Goal: Information Seeking & Learning: Find specific fact

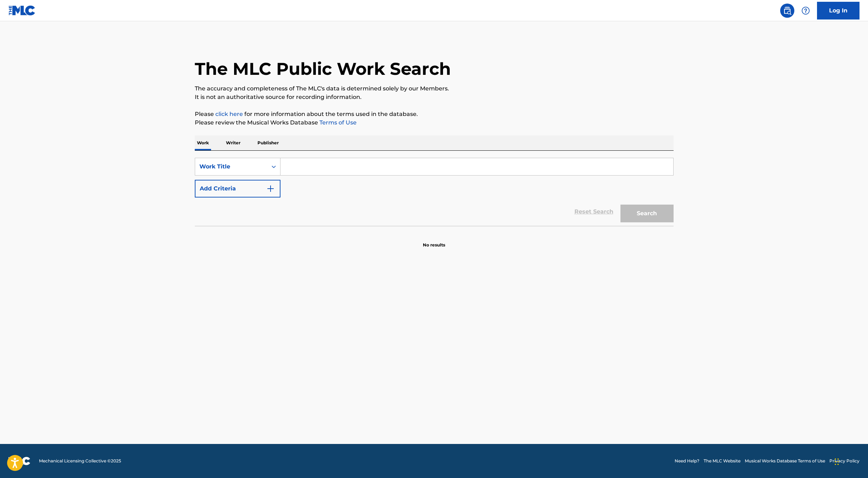
click at [341, 168] on input "Search Form" at bounding box center [477, 166] width 393 height 17
type input "17"
click at [279, 193] on button "Add Criteria" at bounding box center [238, 189] width 86 height 18
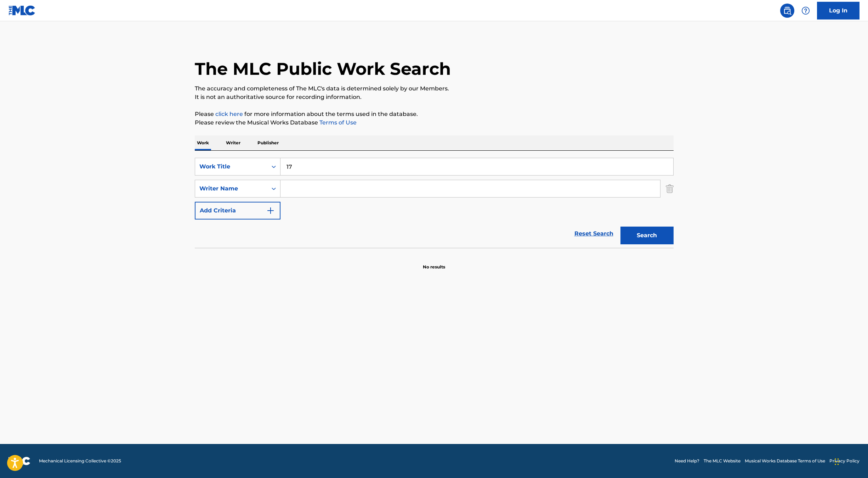
click at [289, 189] on input "Search Form" at bounding box center [471, 188] width 380 height 17
click at [621, 226] on button "Search" at bounding box center [647, 235] width 53 height 18
drag, startPoint x: 313, startPoint y: 192, endPoint x: 274, endPoint y: 187, distance: 39.6
click at [274, 187] on div "SearchWithCriteria695e97ca-ce6e-4127-a486-c03f68bf097e Writer Name [PERSON_NAME]" at bounding box center [434, 189] width 479 height 18
type input "[PERSON_NAME]"
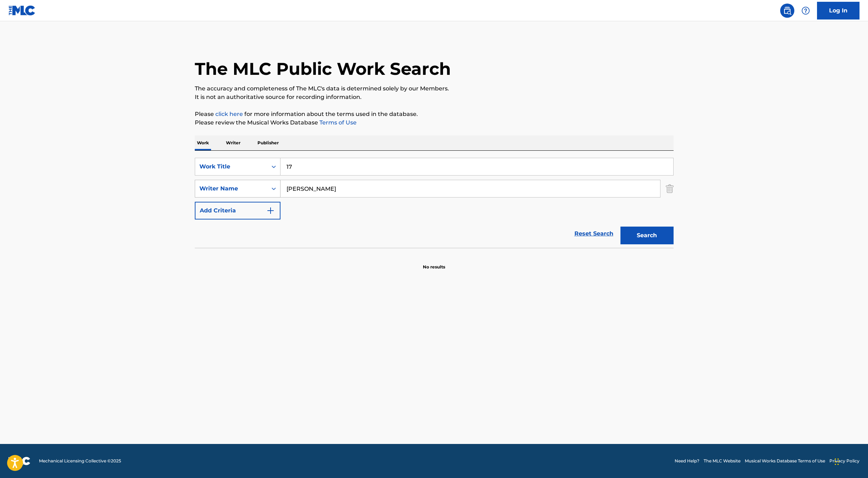
click at [621, 226] on button "Search" at bounding box center [647, 235] width 53 height 18
click at [327, 190] on input "[PERSON_NAME]" at bounding box center [471, 188] width 380 height 17
drag, startPoint x: 327, startPoint y: 190, endPoint x: 285, endPoint y: 189, distance: 42.6
click at [285, 189] on input "[PERSON_NAME]" at bounding box center [471, 188] width 380 height 17
type input "[PERSON_NAME]"
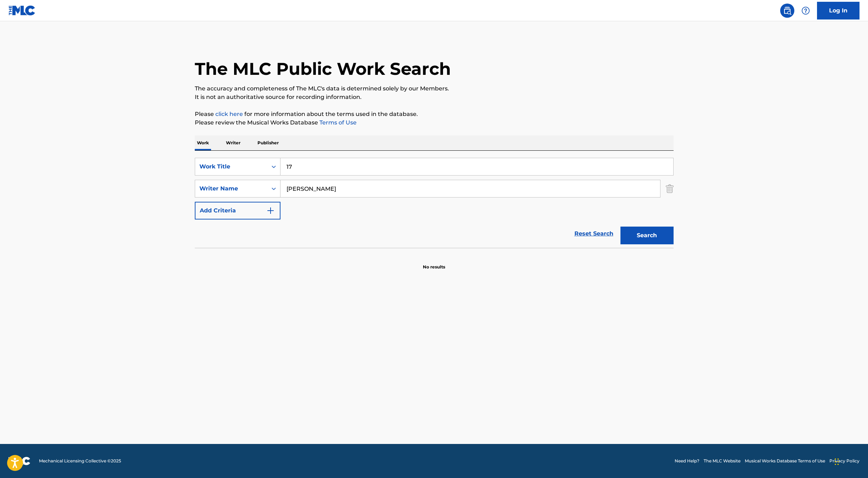
click at [621, 226] on button "Search" at bounding box center [647, 235] width 53 height 18
click at [379, 193] on input "[PERSON_NAME]" at bounding box center [471, 188] width 380 height 17
click at [652, 241] on button "Search" at bounding box center [647, 235] width 53 height 18
drag, startPoint x: 337, startPoint y: 188, endPoint x: 265, endPoint y: 175, distance: 73.7
click at [265, 176] on div "SearchWithCriteria9617f5fe-d468-48c9-9da5-fd1cab05a601 Work Title 17 SearchWith…" at bounding box center [434, 189] width 479 height 62
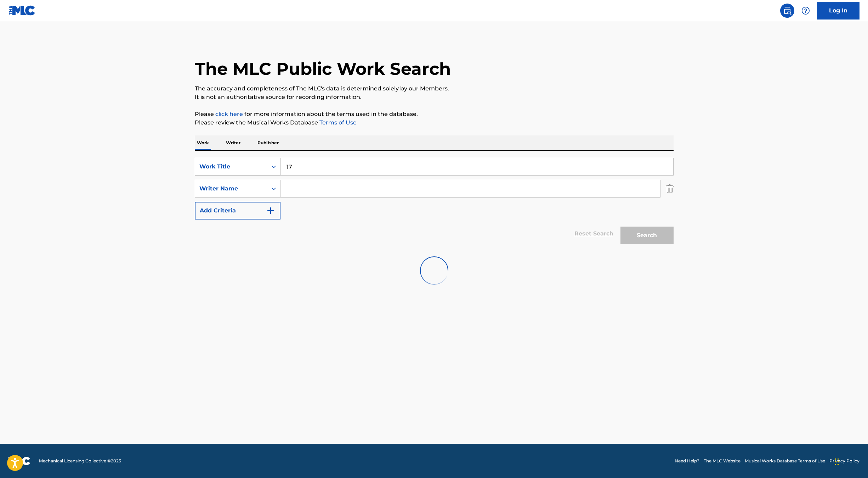
drag, startPoint x: 304, startPoint y: 165, endPoint x: 263, endPoint y: 160, distance: 41.8
click at [263, 160] on div "SearchWithCriteria9617f5fe-d468-48c9-9da5-fd1cab05a601 Work Title 17" at bounding box center [434, 167] width 479 height 18
paste input "APES AND GRAPES"
type input "APES AND GRAPES"
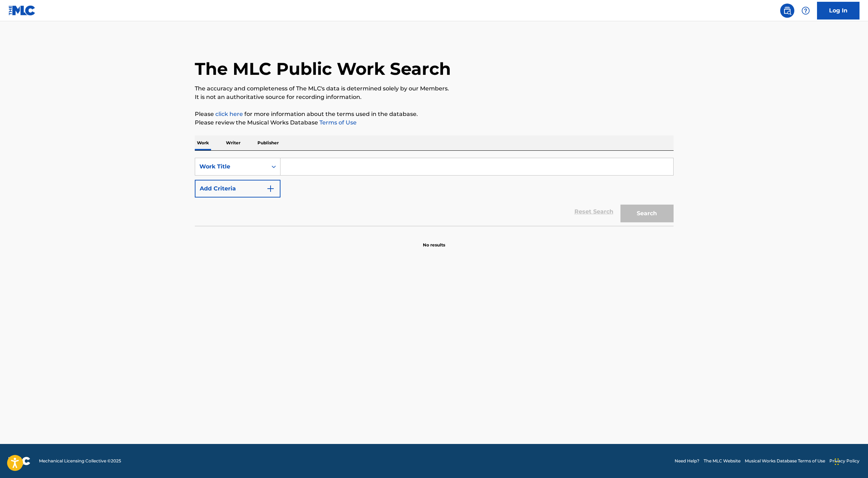
click at [306, 171] on input "Search Form" at bounding box center [477, 166] width 393 height 17
paste input "APES AND GRAPES"
type input "APES AND GRAPES"
click at [644, 216] on button "Search" at bounding box center [647, 213] width 53 height 18
click at [313, 171] on input "Search Form" at bounding box center [477, 166] width 393 height 17
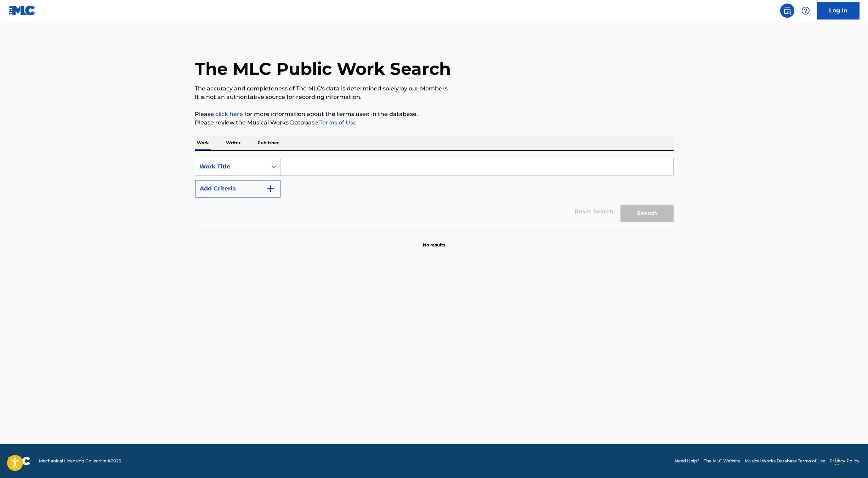
paste input "APES AND GRAPES"
click at [640, 212] on button "Search" at bounding box center [647, 213] width 53 height 18
drag, startPoint x: 344, startPoint y: 167, endPoint x: 271, endPoint y: 162, distance: 73.2
click at [271, 162] on div "SearchWithCriteria58303712-ad5b-4b9c-8653-9514a0512e09 Work Title APES AND GRAP…" at bounding box center [434, 167] width 479 height 18
type input "GOODBYES"
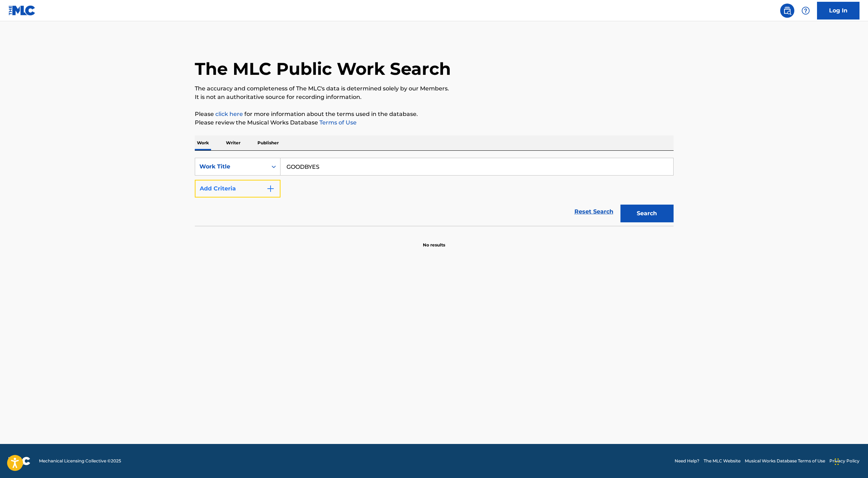
click at [266, 188] on button "Add Criteria" at bounding box center [238, 189] width 86 height 18
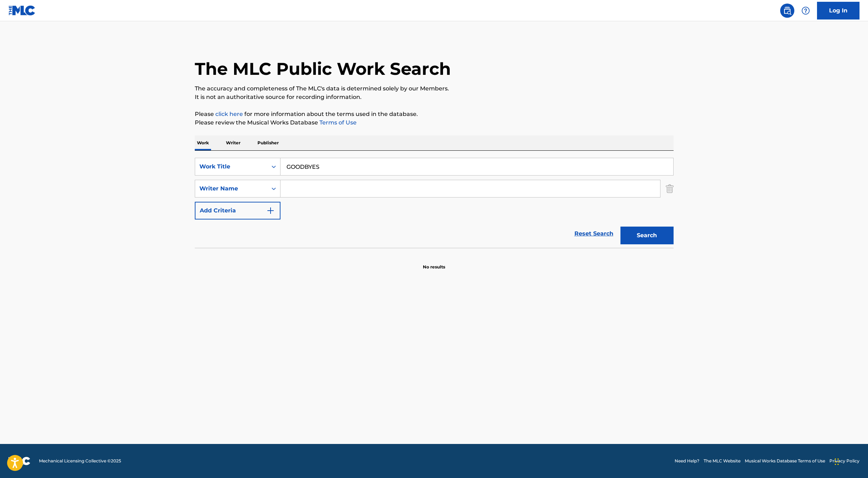
click at [303, 189] on input "Search Form" at bounding box center [471, 188] width 380 height 17
click at [299, 194] on input "Search Form" at bounding box center [471, 188] width 380 height 17
type input "POLTZ"
click at [621, 226] on button "Search" at bounding box center [647, 235] width 53 height 18
click at [633, 240] on button "Search" at bounding box center [647, 235] width 53 height 18
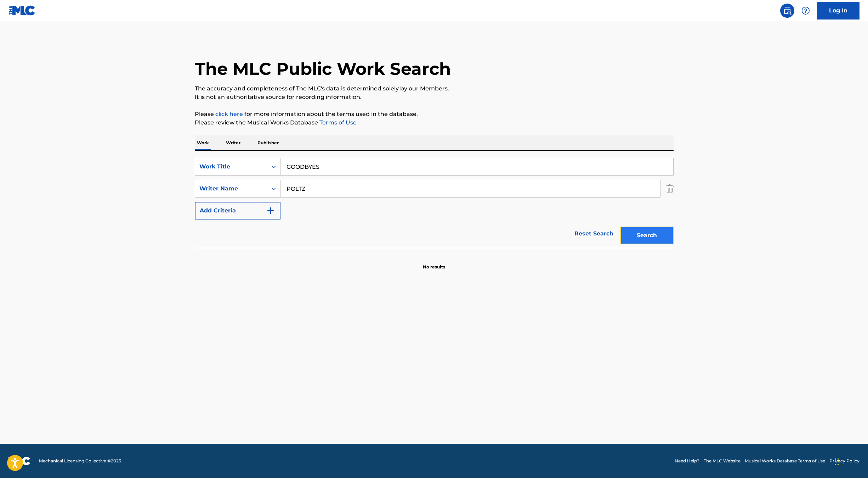
click at [633, 240] on button "Search" at bounding box center [647, 235] width 53 height 18
click at [633, 241] on div "Search" at bounding box center [645, 233] width 57 height 28
click at [634, 242] on button "Search" at bounding box center [647, 235] width 53 height 18
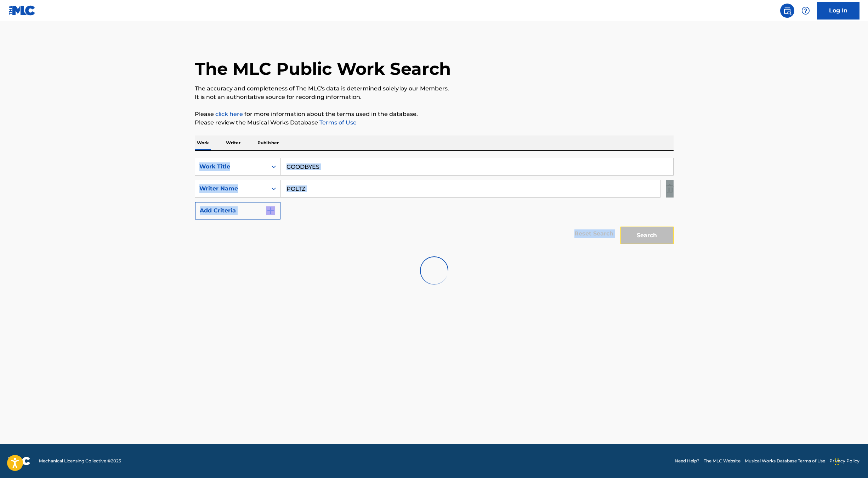
click at [634, 241] on button "Search" at bounding box center [647, 235] width 53 height 18
click at [634, 240] on button "Search" at bounding box center [647, 235] width 53 height 18
click at [634, 240] on div "Search" at bounding box center [645, 233] width 57 height 28
click at [634, 240] on button "Search" at bounding box center [647, 235] width 53 height 18
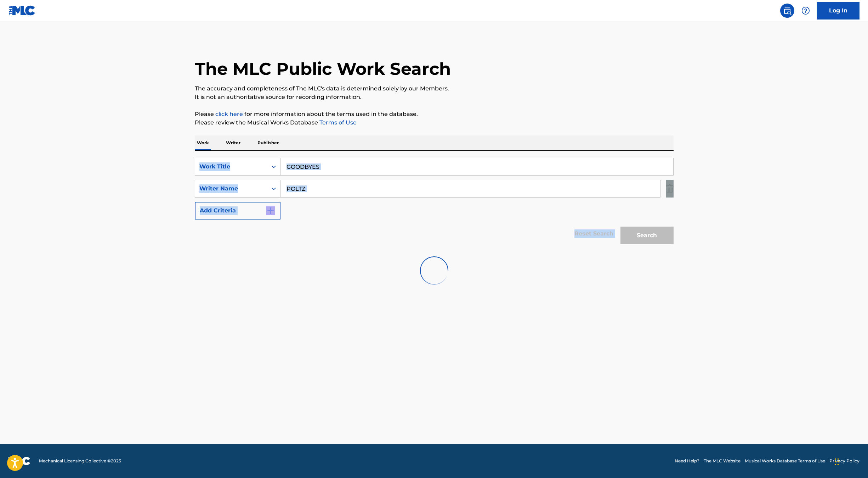
click at [634, 240] on div "Search" at bounding box center [645, 233] width 57 height 28
click at [634, 240] on button "Search" at bounding box center [647, 235] width 53 height 18
click at [634, 240] on div "Search" at bounding box center [645, 233] width 57 height 28
click at [634, 240] on button "Search" at bounding box center [647, 235] width 53 height 18
click at [634, 241] on div "Search" at bounding box center [645, 233] width 57 height 28
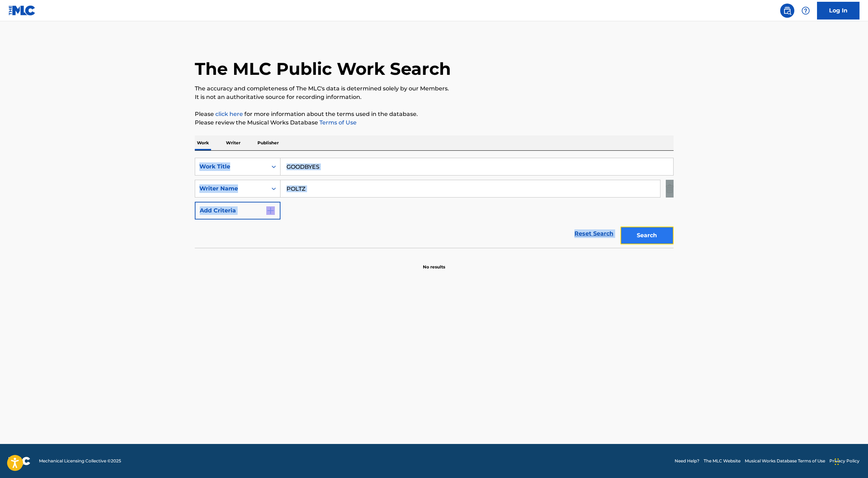
click at [634, 240] on button "Search" at bounding box center [647, 235] width 53 height 18
click at [634, 240] on div "Search" at bounding box center [645, 233] width 57 height 28
click at [634, 240] on button "Search" at bounding box center [647, 235] width 53 height 18
click at [634, 240] on div "Search" at bounding box center [645, 233] width 57 height 28
click at [634, 241] on button "Search" at bounding box center [647, 235] width 53 height 18
